Goal: Transaction & Acquisition: Purchase product/service

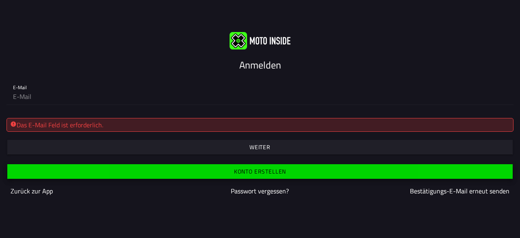
drag, startPoint x: 244, startPoint y: 166, endPoint x: 193, endPoint y: 61, distance: 116.6
click at [193, 61] on div "Anmelden E-Mail Das E-Mail Feld ist erforderlich. Weiter [PERSON_NAME] erstelle…" at bounding box center [260, 119] width 520 height 175
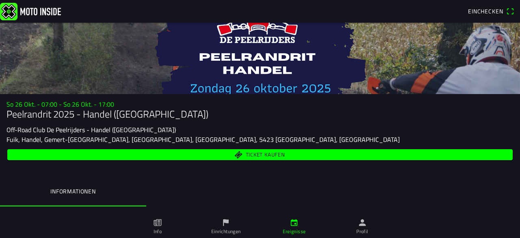
click at [270, 154] on span "Ticket kaufen" at bounding box center [265, 154] width 39 height 5
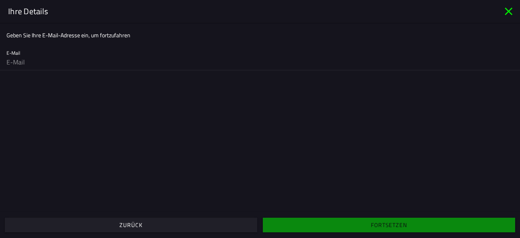
click at [50, 56] on input "email" at bounding box center [259, 62] width 507 height 16
type input "F"
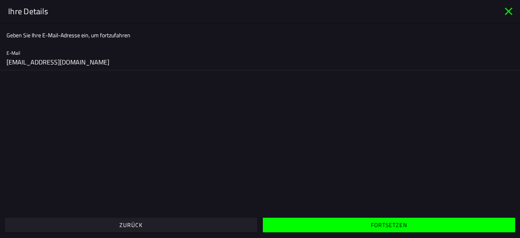
type input "00Schneppes@web.de"
click at [368, 221] on span "Fortsetzen" at bounding box center [389, 225] width 240 height 15
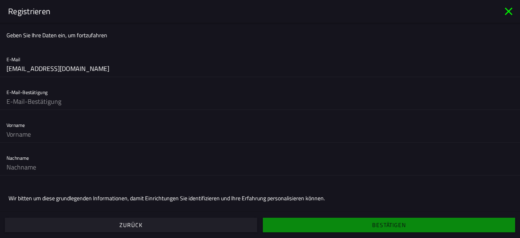
click at [15, 104] on input "text" at bounding box center [259, 101] width 507 height 16
type input "00Schneppes@web.de"
click at [19, 135] on input "text" at bounding box center [259, 134] width 507 height 16
type input "Frank"
click at [10, 167] on input "text" at bounding box center [259, 167] width 507 height 16
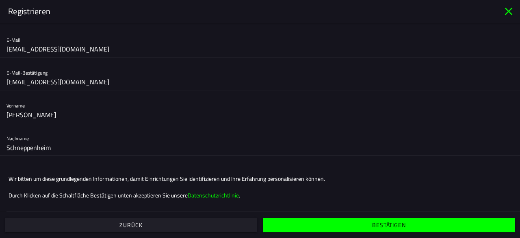
scroll to position [22, 0]
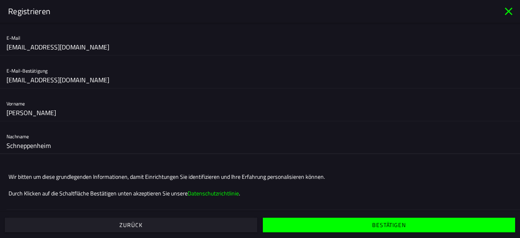
type input "Schneppenheim"
click at [372, 222] on span "Bestätigen" at bounding box center [389, 225] width 240 height 15
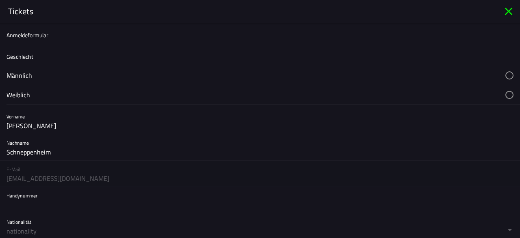
click at [24, 77] on button "button" at bounding box center [262, 75] width 513 height 19
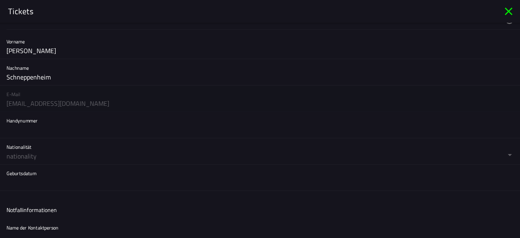
scroll to position [80, 0]
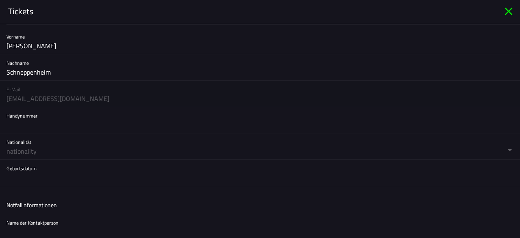
click at [23, 149] on button "button" at bounding box center [262, 147] width 513 height 26
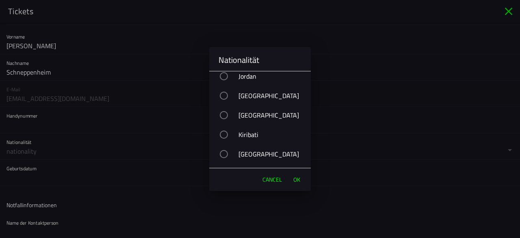
scroll to position [2298, 0]
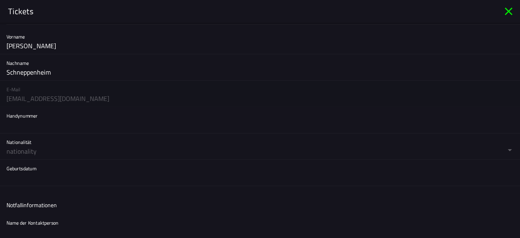
click at [12, 152] on ion-backdrop at bounding box center [260, 119] width 520 height 238
click at [12, 153] on button "button" at bounding box center [262, 147] width 513 height 26
click at [9, 147] on button "button" at bounding box center [262, 147] width 513 height 26
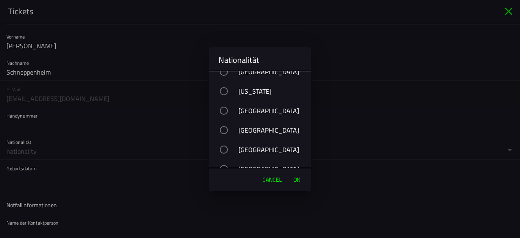
scroll to position [1612, 0]
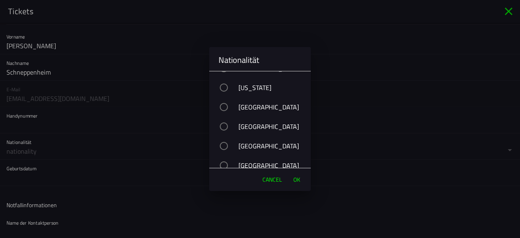
click at [259, 107] on div "Germany" at bounding box center [263, 107] width 93 height 20
click at [298, 179] on span "OK" at bounding box center [296, 180] width 7 height 8
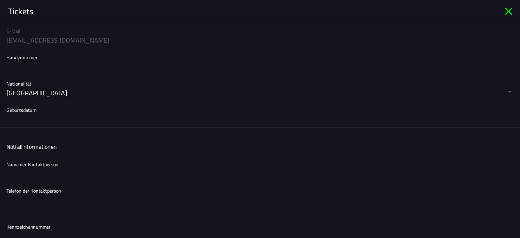
scroll to position [168, 0]
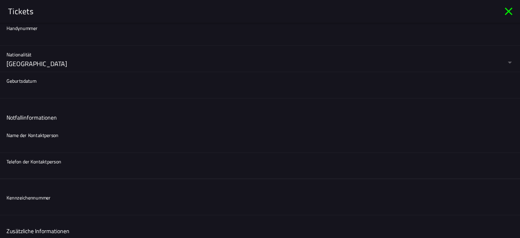
click at [47, 163] on input "text" at bounding box center [259, 171] width 507 height 16
click at [30, 146] on input "text" at bounding box center [259, 144] width 507 height 16
type input "Kurt Winkler"
click at [9, 175] on input "text" at bounding box center [259, 171] width 507 height 16
click at [7, 170] on input "49" at bounding box center [259, 171] width 507 height 16
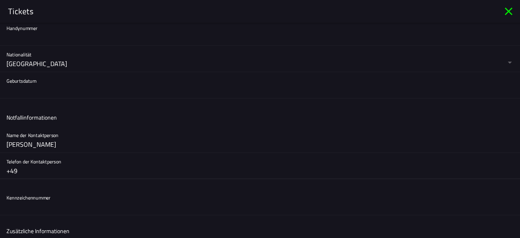
click at [17, 171] on input "+49" at bounding box center [259, 171] width 507 height 16
type input "+4915783233232"
click at [0, 0] on div "Kennzeichennummer" at bounding box center [0, 0] width 0 height 0
click at [0, 0] on input "text" at bounding box center [0, 0] width 0 height 0
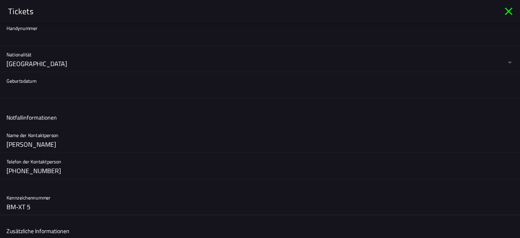
type input "BM-XT 5"
click at [15, 86] on button "button" at bounding box center [262, 85] width 513 height 26
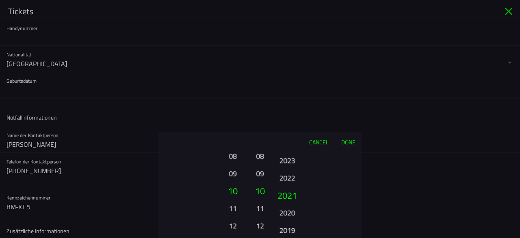
drag, startPoint x: 361, startPoint y: 215, endPoint x: 349, endPoint y: 150, distance: 66.4
click at [349, 150] on div "Cancel Done 01 02 03 04 05 06 07 08 09 10 11 12 13 14 15 16 17 18 19 20 21 22 2…" at bounding box center [259, 186] width 203 height 106
drag, startPoint x: 331, startPoint y: 232, endPoint x: 325, endPoint y: 160, distance: 72.1
click at [325, 160] on ion-picker-column "2025 2024 2023 2022 2021 2020 2019 2018 2017 2016 2015 2014 2013 2012 2011 2010…" at bounding box center [315, 194] width 91 height 87
drag, startPoint x: 324, startPoint y: 182, endPoint x: 325, endPoint y: 165, distance: 17.1
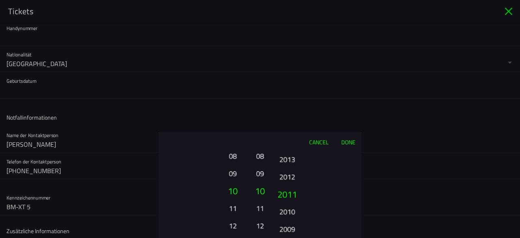
click at [325, 165] on ion-picker-column "2025 2024 2023 2022 2021 2020 2019 2018 2017 2016 2015 2014 2013 2012 2011 2010…" at bounding box center [315, 194] width 91 height 87
click at [322, 160] on ion-picker-column "2025 2024 2023 2022 2021 2020 2019 2018 2017 2016 2015 2014 2013 2012 2011 2010…" at bounding box center [315, 194] width 91 height 87
click at [320, 174] on ion-picker-column "2025 2024 2023 2022 2021 2020 2019 2018 2017 2016 2015 2014 2013 2012 2011 2010…" at bounding box center [315, 194] width 91 height 87
drag, startPoint x: 330, startPoint y: 217, endPoint x: 330, endPoint y: 205, distance: 11.8
click at [330, 205] on ion-picker-column "2025 2024 2023 2022 2021 2020 2019 2018 2017 2016 2015 2014 2013 2012 2011 2010…" at bounding box center [315, 194] width 91 height 87
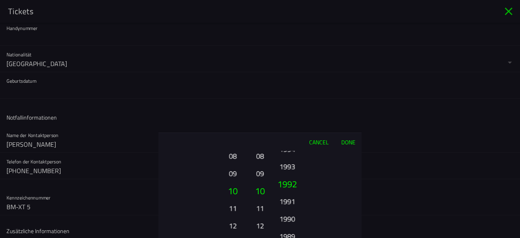
drag, startPoint x: 331, startPoint y: 205, endPoint x: 331, endPoint y: 193, distance: 12.2
click at [331, 193] on ion-picker-column "2025 2024 2023 2022 2021 2020 2019 2018 2017 2016 2015 2014 2013 2012 2011 2010…" at bounding box center [315, 194] width 91 height 87
click at [328, 207] on ion-picker-column "2025 2024 2023 2022 2021 2020 2019 2018 2017 2016 2015 2014 2013 2012 2011 2010…" at bounding box center [315, 194] width 91 height 87
drag, startPoint x: 322, startPoint y: 206, endPoint x: 325, endPoint y: 191, distance: 15.0
click at [325, 191] on ion-picker-column "2025 2024 2023 2022 2021 2020 2019 2018 2017 2016 2015 2014 2013 2012 2011 2010…" at bounding box center [315, 194] width 91 height 87
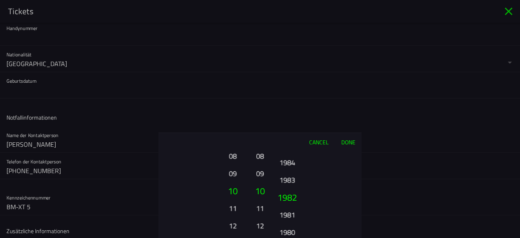
drag, startPoint x: 329, startPoint y: 124, endPoint x: 331, endPoint y: 119, distance: 5.4
click at [331, 119] on ion-picker "Cancel Done 01 02 03 04 05 06 07 08 09 10 11 12 13 14 15 16 17 18 19 20 21 22 2…" at bounding box center [260, 119] width 520 height 238
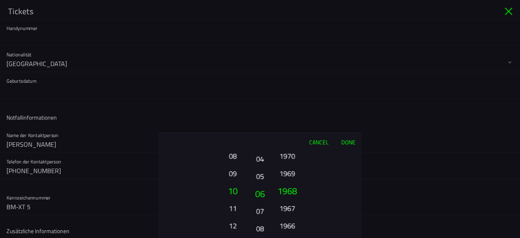
drag, startPoint x: 262, startPoint y: 180, endPoint x: 262, endPoint y: 253, distance: 72.7
drag, startPoint x: 259, startPoint y: 227, endPoint x: 260, endPoint y: 212, distance: 14.7
click at [260, 212] on button "07" at bounding box center [259, 210] width 11 height 14
drag, startPoint x: 260, startPoint y: 211, endPoint x: 260, endPoint y: 196, distance: 14.6
click at [260, 196] on button "06" at bounding box center [260, 193] width 14 height 17
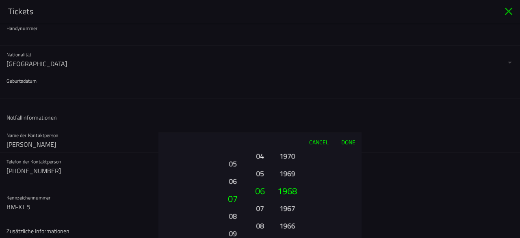
drag, startPoint x: 234, startPoint y: 208, endPoint x: 220, endPoint y: 258, distance: 51.5
drag, startPoint x: 233, startPoint y: 170, endPoint x: 231, endPoint y: 236, distance: 66.6
click at [231, 236] on button "05" at bounding box center [232, 240] width 22 height 14
drag, startPoint x: 234, startPoint y: 217, endPoint x: 234, endPoint y: 212, distance: 4.9
click at [234, 212] on button "03" at bounding box center [232, 212] width 22 height 14
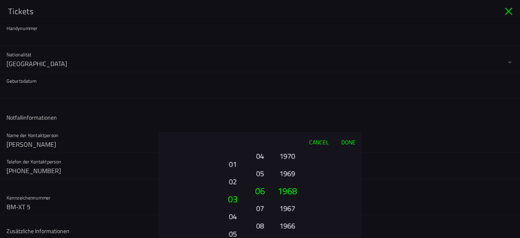
drag, startPoint x: 234, startPoint y: 212, endPoint x: 234, endPoint y: 221, distance: 8.1
click at [234, 221] on button "04" at bounding box center [232, 217] width 22 height 14
click at [228, 208] on button "02" at bounding box center [232, 208] width 22 height 14
click at [344, 143] on button "Done" at bounding box center [348, 142] width 27 height 18
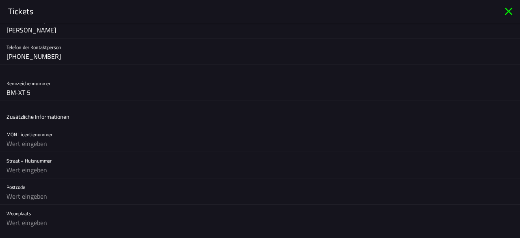
scroll to position [294, 0]
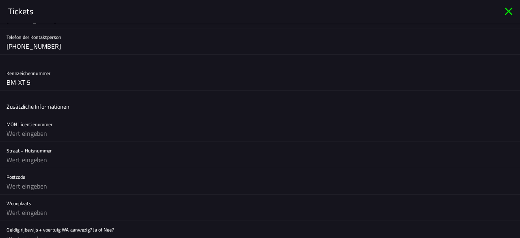
click at [14, 164] on input "text" at bounding box center [259, 160] width 507 height 16
type input "Holzgasse 4"
click at [0, 0] on input "text" at bounding box center [0, 0] width 0 height 0
type input "50171"
click at [17, 214] on input "text" at bounding box center [259, 213] width 507 height 16
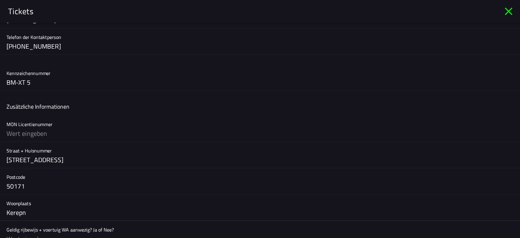
click at [17, 214] on input "Kerepn" at bounding box center [259, 213] width 507 height 16
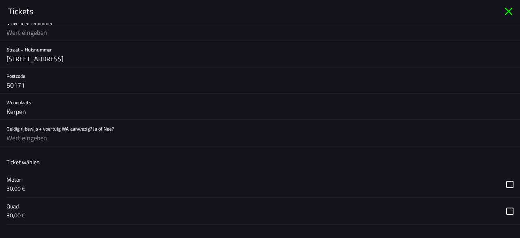
scroll to position [411, 0]
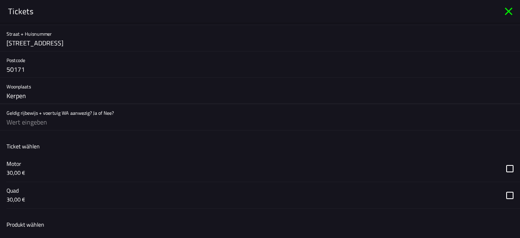
type input "Kerpen"
click at [12, 121] on input "text" at bounding box center [259, 122] width 507 height 16
type input "Ja"
click at [509, 167] on button "button" at bounding box center [262, 169] width 513 height 26
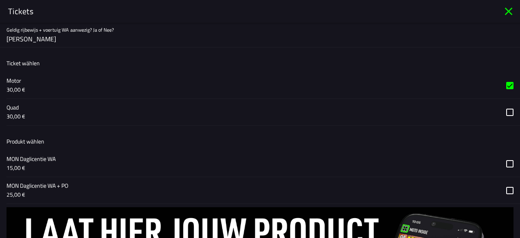
scroll to position [579, 0]
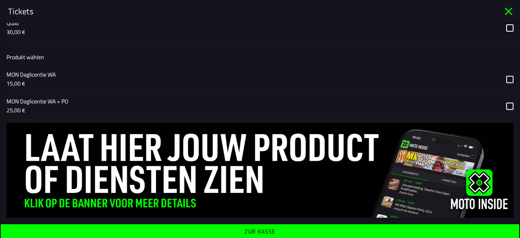
click at [0, 0] on button "button" at bounding box center [0, 0] width 0 height 0
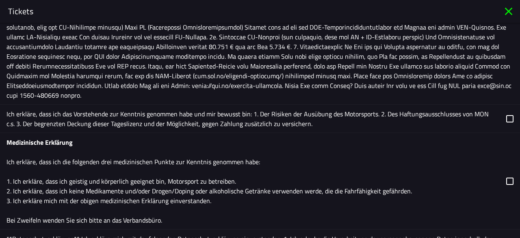
scroll to position [774, 0]
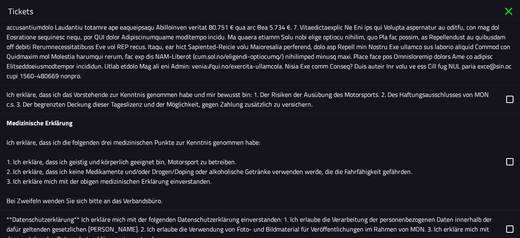
click at [510, 96] on button "button" at bounding box center [262, 99] width 513 height 28
click at [510, 160] on button "button" at bounding box center [262, 162] width 513 height 96
click at [511, 226] on button "button" at bounding box center [262, 229] width 513 height 38
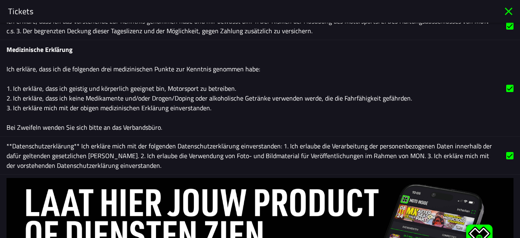
scroll to position [902, 0]
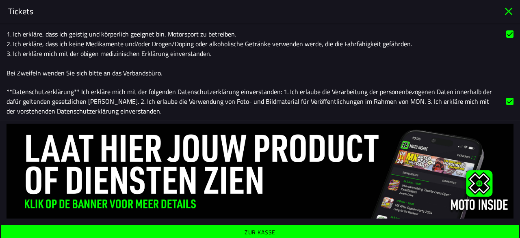
click at [266, 230] on ion-label "Zur Kasse" at bounding box center [260, 233] width 31 height 6
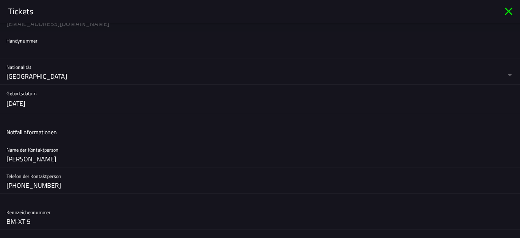
scroll to position [0, 0]
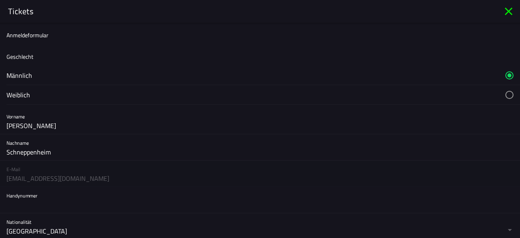
click at [22, 179] on div "E-Mail 00schneppes@web.de" at bounding box center [260, 174] width 520 height 26
click at [27, 207] on input "text" at bounding box center [259, 205] width 507 height 16
type input "0"
type input "+401712110348"
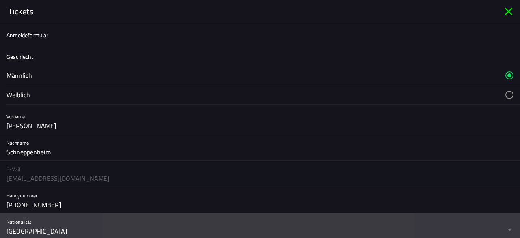
click at [509, 232] on button "button" at bounding box center [262, 227] width 513 height 26
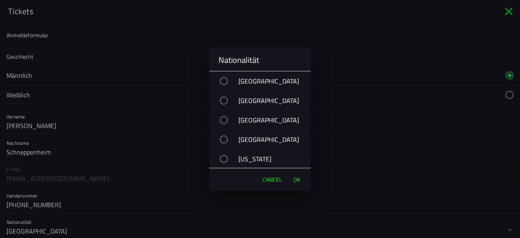
scroll to position [1599, 0]
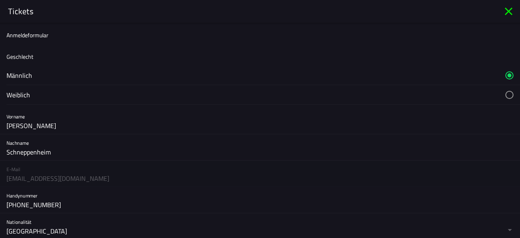
drag, startPoint x: 353, startPoint y: 139, endPoint x: 365, endPoint y: 204, distance: 65.6
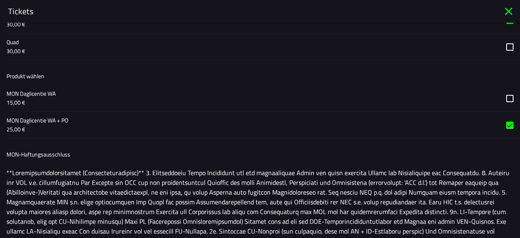
scroll to position [917, 0]
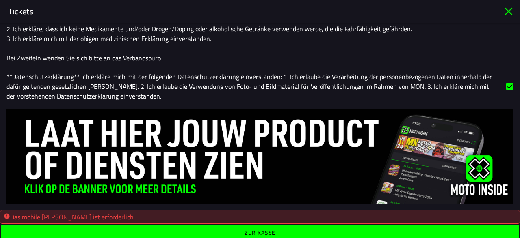
click at [276, 226] on span "Zur Kasse" at bounding box center [260, 233] width 506 height 15
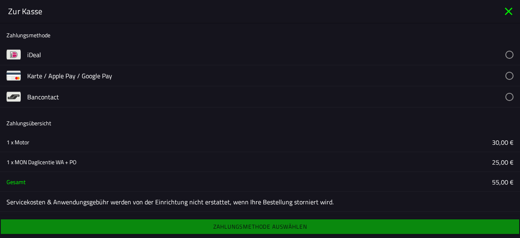
click at [35, 76] on button "button" at bounding box center [273, 75] width 493 height 21
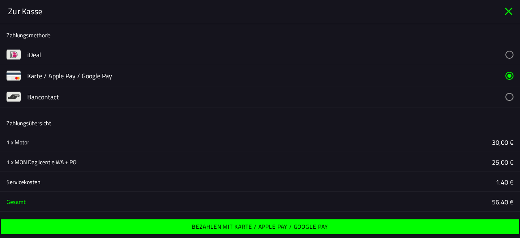
scroll to position [18, 0]
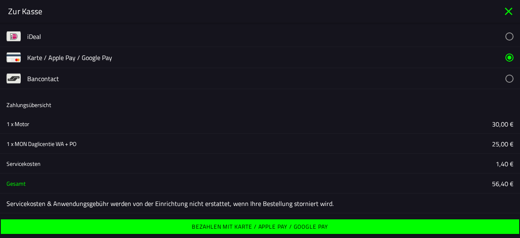
click at [247, 227] on ion-label "Bezahlen mit Karte / Apple Pay / Google Pay" at bounding box center [260, 227] width 136 height 6
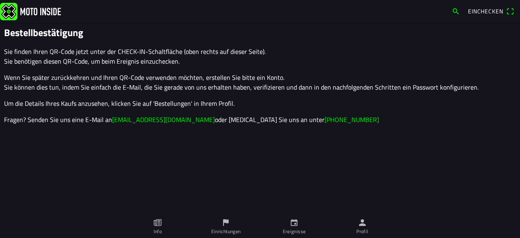
click at [509, 10] on span "Einchecken" at bounding box center [491, 11] width 46 height 13
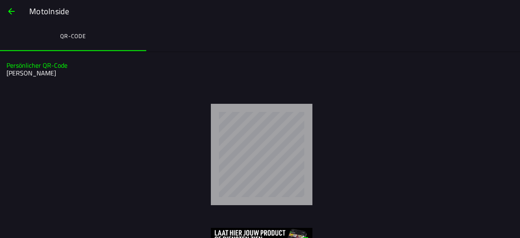
scroll to position [15, 0]
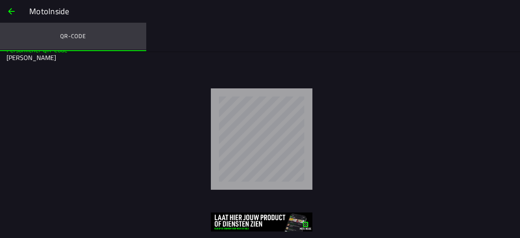
click at [74, 38] on ion-label "QR-Code" at bounding box center [73, 36] width 26 height 9
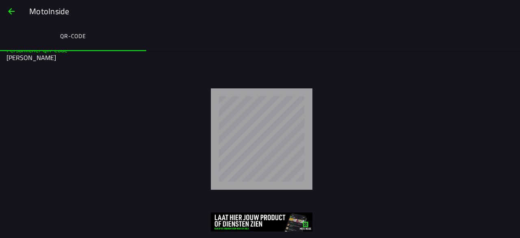
click at [517, 12] on ion-title "MotoInside" at bounding box center [270, 11] width 499 height 12
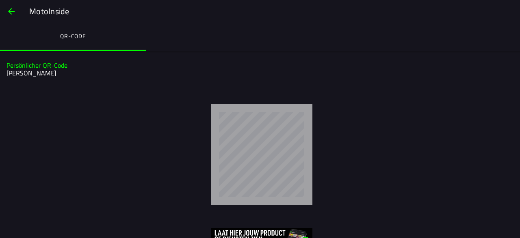
click at [10, 12] on span "button" at bounding box center [11, 11] width 10 height 19
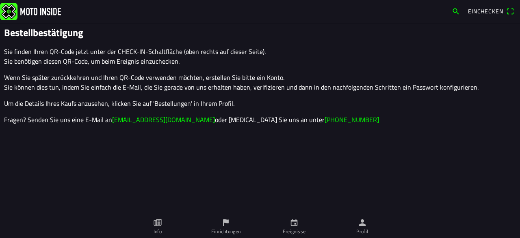
click at [295, 227] on icon "calendar" at bounding box center [294, 223] width 9 height 9
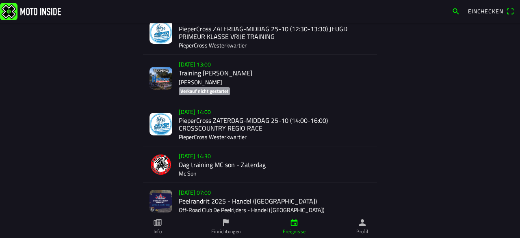
scroll to position [1122, 0]
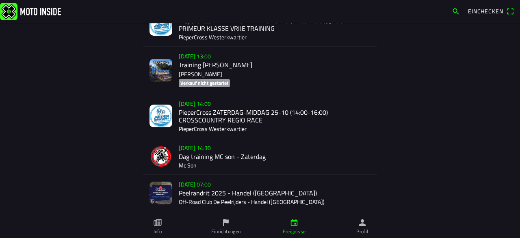
click at [211, 198] on div "[DATE] 07:00 Peelrandrit 2025 - Handel (NB) Off-Road Club De Peelrijders - Hand…" at bounding box center [275, 193] width 192 height 36
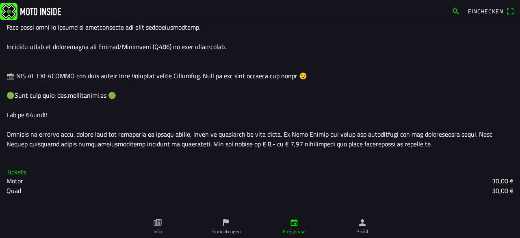
scroll to position [746, 0]
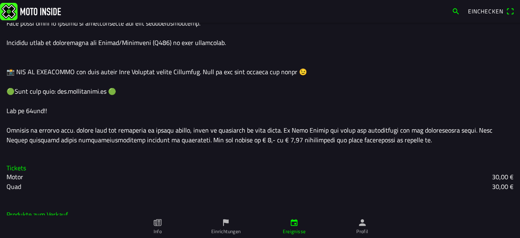
click at [485, 13] on span "Einchecken" at bounding box center [485, 11] width 35 height 9
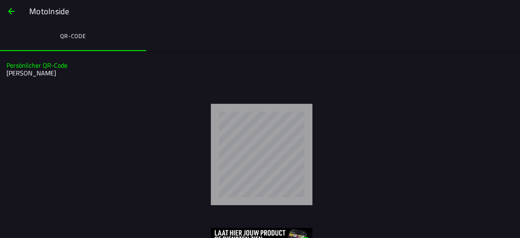
drag, startPoint x: 513, startPoint y: 175, endPoint x: 514, endPoint y: 190, distance: 15.5
click at [514, 190] on div at bounding box center [260, 153] width 520 height 118
click at [259, 232] on img at bounding box center [262, 237] width 102 height 19
click at [16, 76] on h2 "[PERSON_NAME]" at bounding box center [258, 73] width 505 height 8
click at [19, 59] on ion-grid "Persönlicher QR-Code [PERSON_NAME]" at bounding box center [259, 70] width 507 height 24
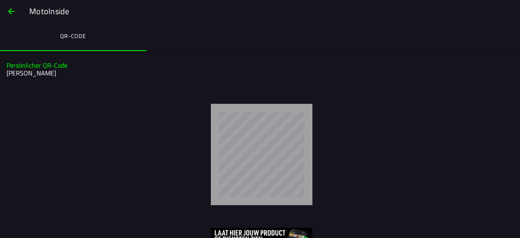
click at [9, 11] on span "button" at bounding box center [11, 11] width 10 height 19
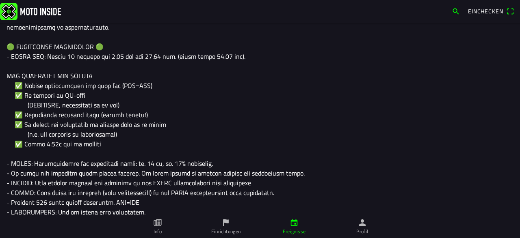
scroll to position [448, 0]
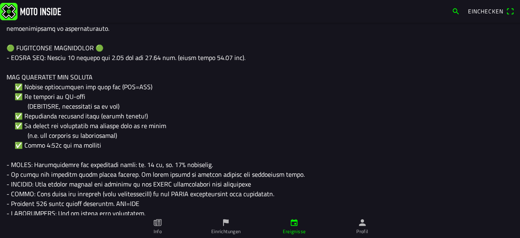
click at [18, 67] on div at bounding box center [259, 111] width 507 height 663
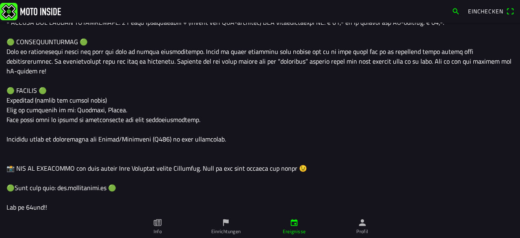
scroll to position [746, 0]
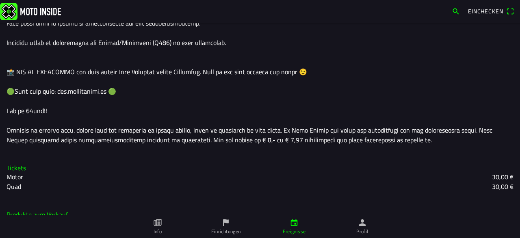
click at [222, 225] on icon "flag" at bounding box center [225, 223] width 9 height 9
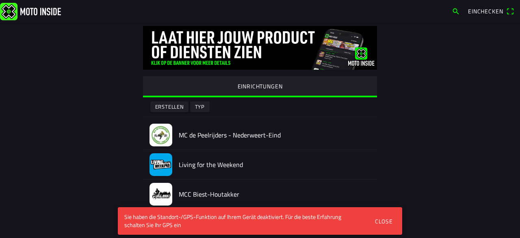
click at [161, 135] on img at bounding box center [160, 135] width 23 height 23
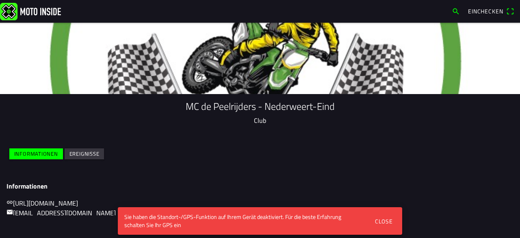
click at [384, 220] on div "Close" at bounding box center [384, 221] width 18 height 9
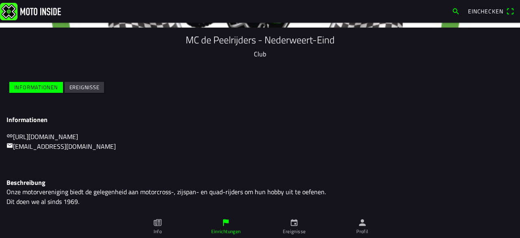
scroll to position [61, 0]
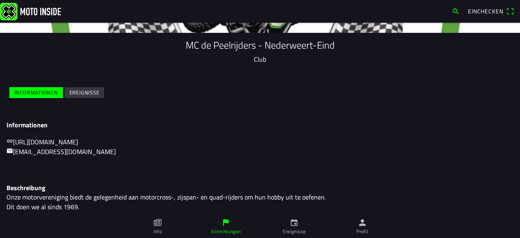
click at [0, 0] on slot "Ereignisse" at bounding box center [0, 0] width 0 height 0
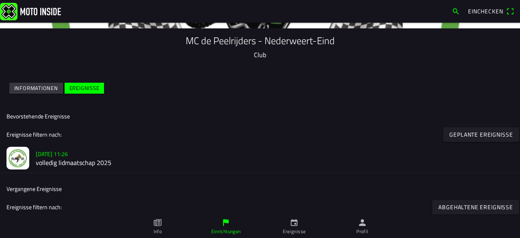
scroll to position [42, 0]
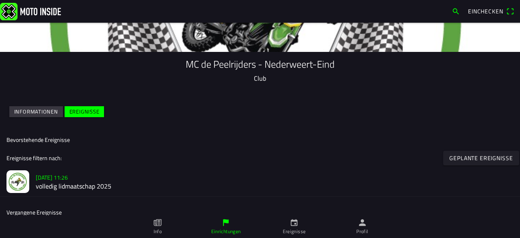
click at [0, 0] on slot "Ereignisse" at bounding box center [0, 0] width 0 height 0
click at [0, 0] on slot "Geplante Ereignisse" at bounding box center [0, 0] width 0 height 0
click at [302, 145] on ion-backdrop at bounding box center [260, 119] width 520 height 238
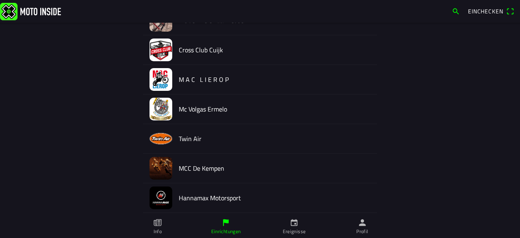
scroll to position [240, 0]
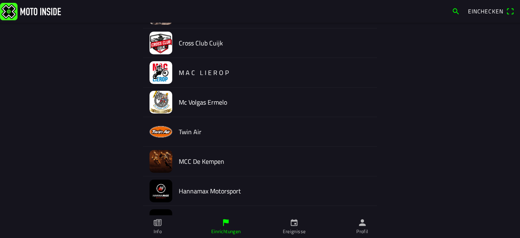
click at [292, 225] on icon "calendar" at bounding box center [294, 223] width 9 height 9
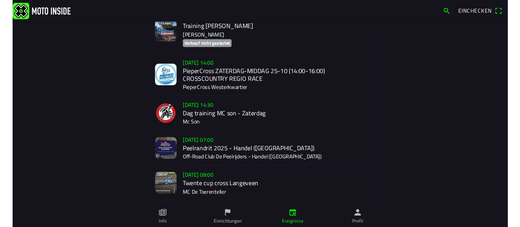
scroll to position [1165, 0]
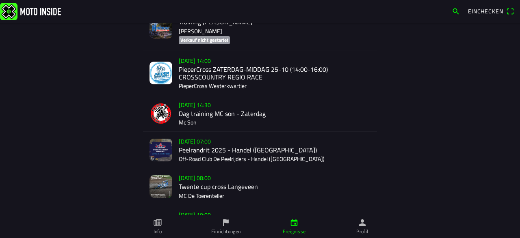
click at [211, 158] on div "[DATE] 07:00 Peelrandrit 2025 - Handel (NB) Off-Road Club De Peelrijders - Hand…" at bounding box center [275, 150] width 192 height 36
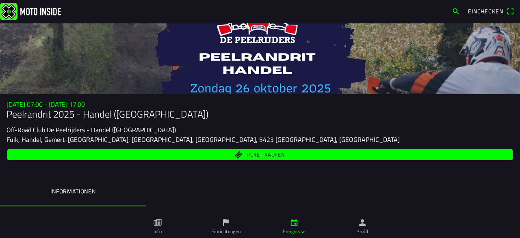
click at [512, 10] on span "Einchecken" at bounding box center [491, 11] width 46 height 13
